Goal: Transaction & Acquisition: Purchase product/service

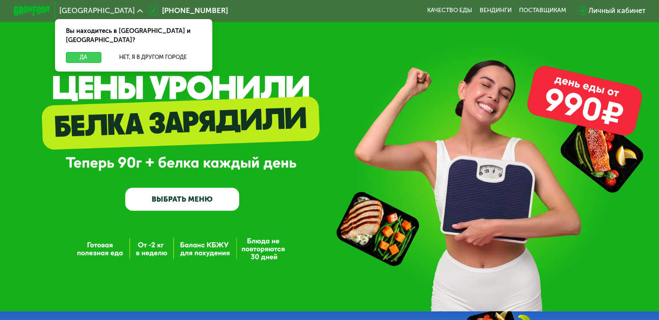
click at [71, 52] on button "Да" at bounding box center [83, 57] width 35 height 11
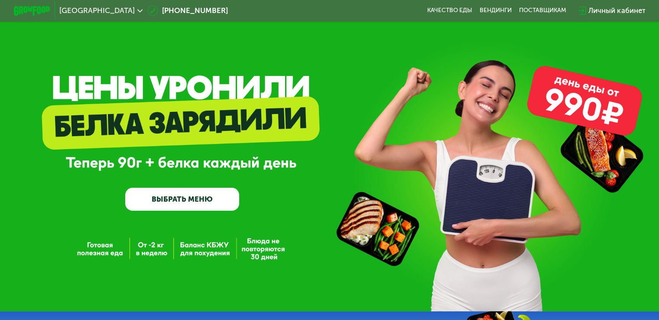
click at [172, 202] on link "ВЫБРАТЬ МЕНЮ" at bounding box center [182, 199] width 114 height 23
click at [195, 198] on link "ВЫБРАТЬ МЕНЮ" at bounding box center [182, 199] width 114 height 23
click at [195, 203] on link "ВЫБРАТЬ МЕНЮ" at bounding box center [182, 199] width 114 height 23
click at [569, 103] on div "GrowFood — доставка правильного питания ВЫБРАТЬ МЕНЮ" at bounding box center [329, 155] width 659 height 311
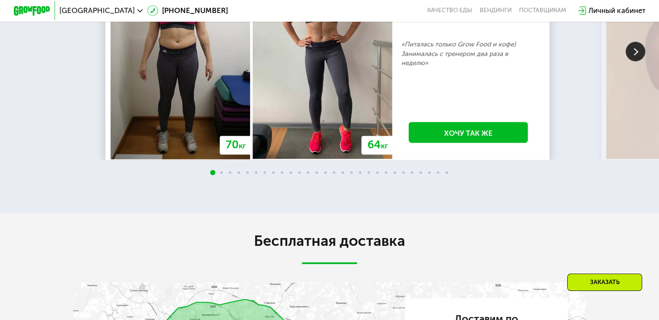
scroll to position [1127, 0]
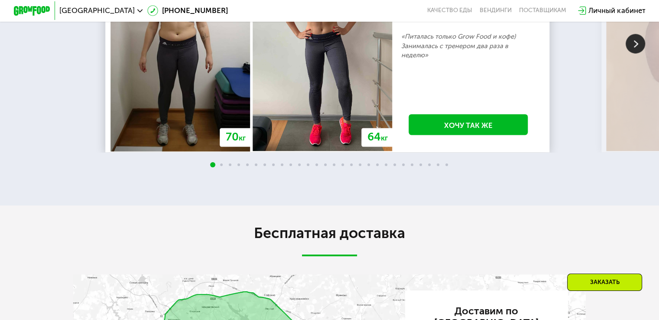
click at [212, 107] on div "70 кг 64 кг -6 кг [PERSON_NAME], 31 год 3 месяца линейка Fit, Super Fit «Питала…" at bounding box center [434, 43] width 659 height 218
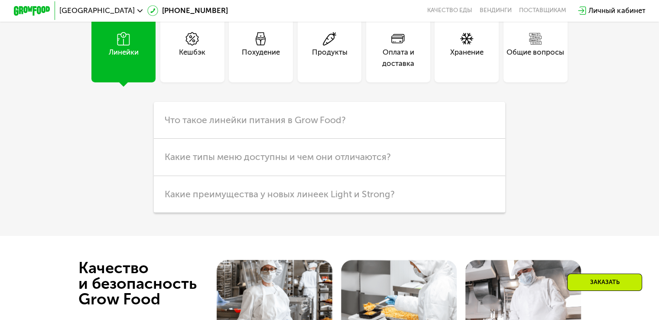
scroll to position [1691, 0]
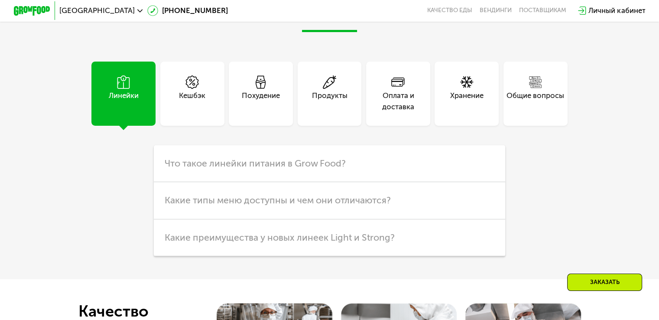
click at [267, 105] on div "Похудение" at bounding box center [261, 101] width 38 height 22
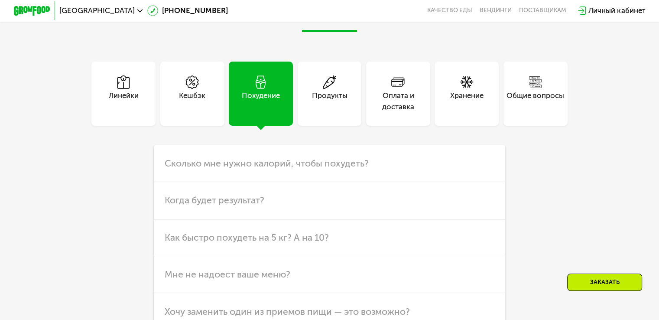
click at [465, 112] on div "Хранение" at bounding box center [466, 101] width 33 height 22
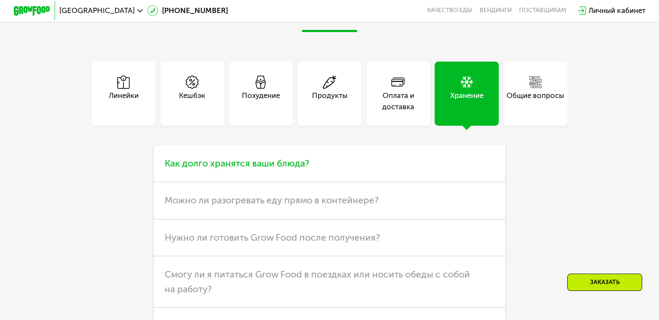
click at [291, 169] on span "Как долго хранятся ваши блюда?" at bounding box center [237, 163] width 145 height 11
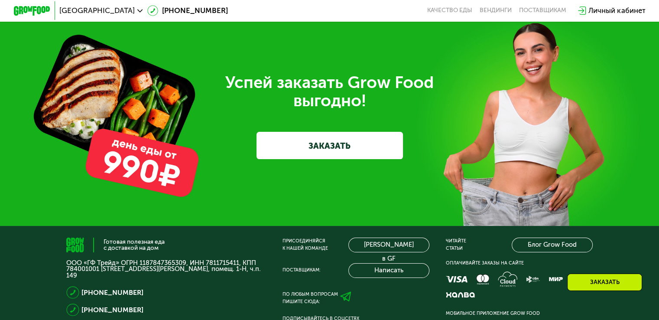
scroll to position [2254, 0]
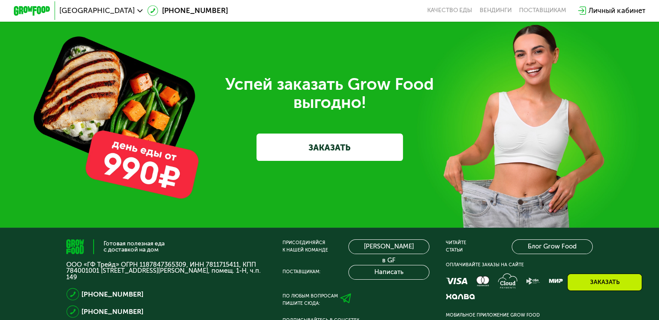
click at [312, 161] on link "ЗАКАЗАТЬ" at bounding box center [330, 147] width 147 height 27
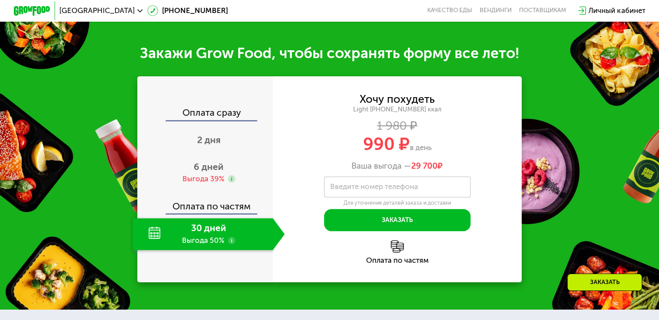
scroll to position [358, 0]
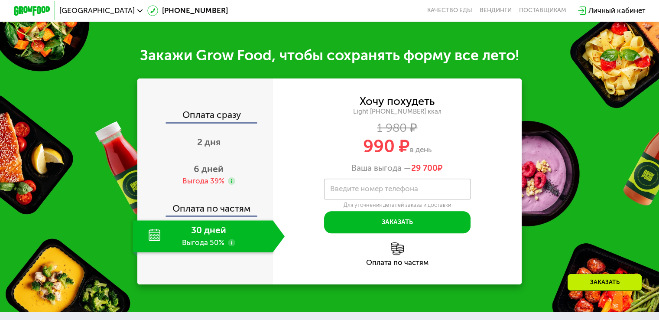
click at [404, 112] on div "Light [PHONE_NUMBER] ккал" at bounding box center [397, 111] width 249 height 8
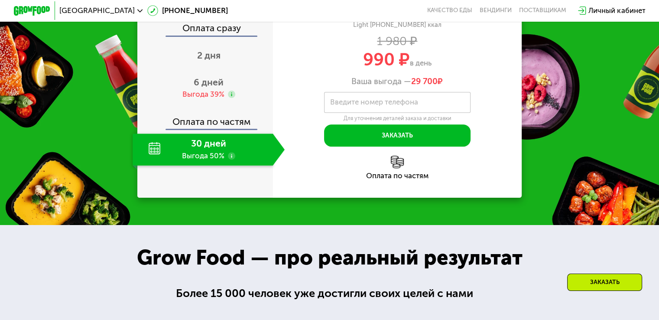
scroll to position [401, 0]
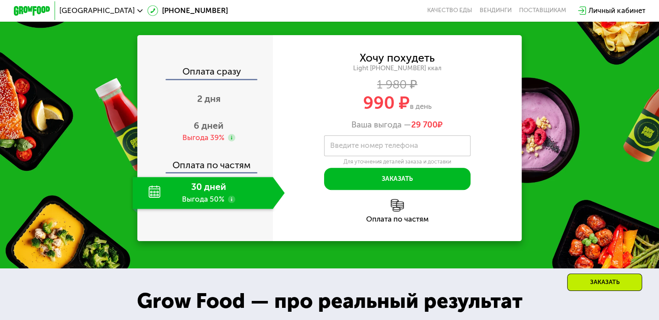
click at [401, 89] on div "1 980 ₽" at bounding box center [397, 84] width 249 height 10
click at [215, 205] on div "30 дней Выгода 50%" at bounding box center [203, 193] width 140 height 32
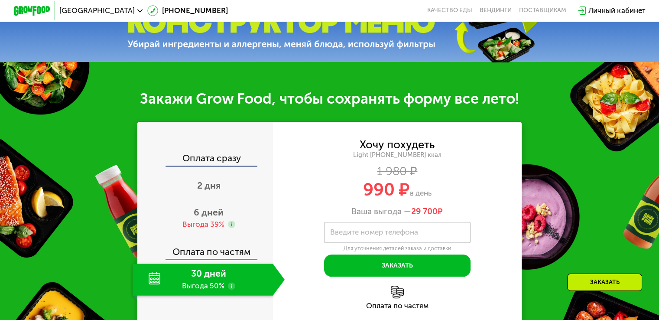
click at [267, 144] on div "Оплата сразу 2 дня 6 дней Выгода 39% Оплата по частям 30 дней Выгода 50%" at bounding box center [205, 225] width 136 height 206
